Goal: Find specific page/section: Find specific page/section

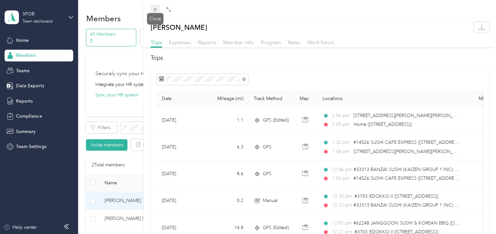
click at [157, 10] on icon at bounding box center [155, 10] width 6 height 6
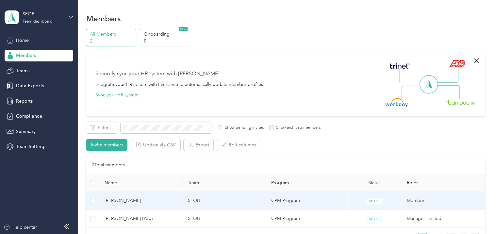
click at [114, 197] on span "[PERSON_NAME]" at bounding box center [141, 200] width 73 height 7
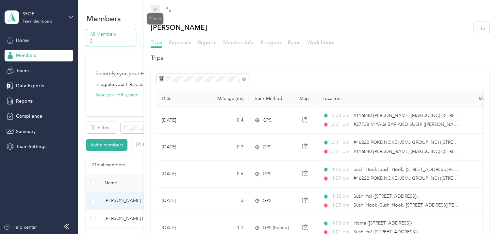
click at [154, 10] on icon at bounding box center [155, 9] width 3 height 3
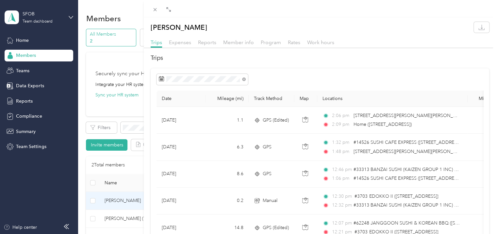
click at [18, 69] on div "[PERSON_NAME] Trips Expenses Reports Member info Program Rates Work hours Trips…" at bounding box center [248, 117] width 496 height 234
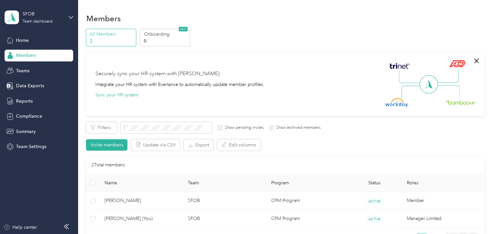
click at [21, 55] on span "Members" at bounding box center [26, 55] width 20 height 7
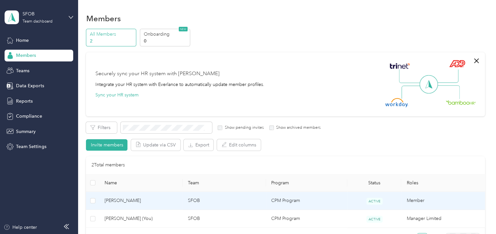
click at [142, 200] on span "[PERSON_NAME]" at bounding box center [141, 200] width 73 height 7
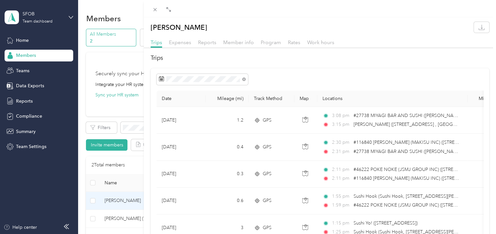
click at [319, 61] on h2 "Trips" at bounding box center [320, 58] width 338 height 9
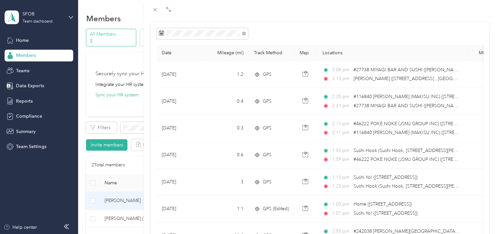
scroll to position [54, 0]
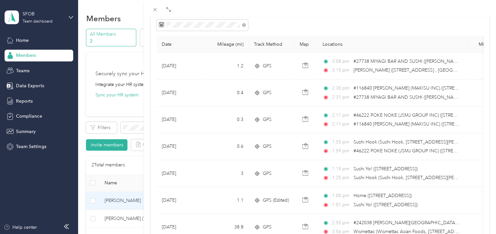
click at [336, 28] on div at bounding box center [319, 25] width 327 height 11
